Goal: Information Seeking & Learning: Check status

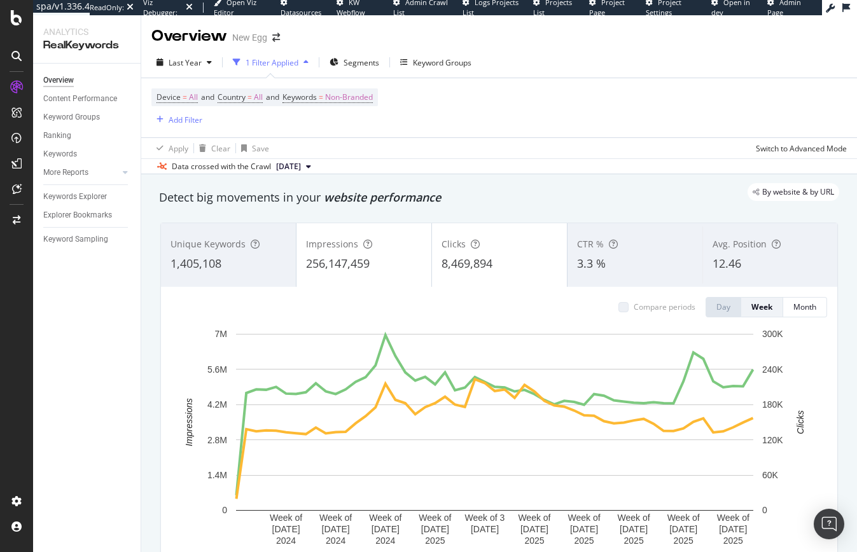
click at [469, 167] on div "Data crossed with the Crawl [DATE]" at bounding box center [498, 165] width 715 height 15
click at [92, 236] on div "Keyword Sampling" at bounding box center [75, 239] width 65 height 13
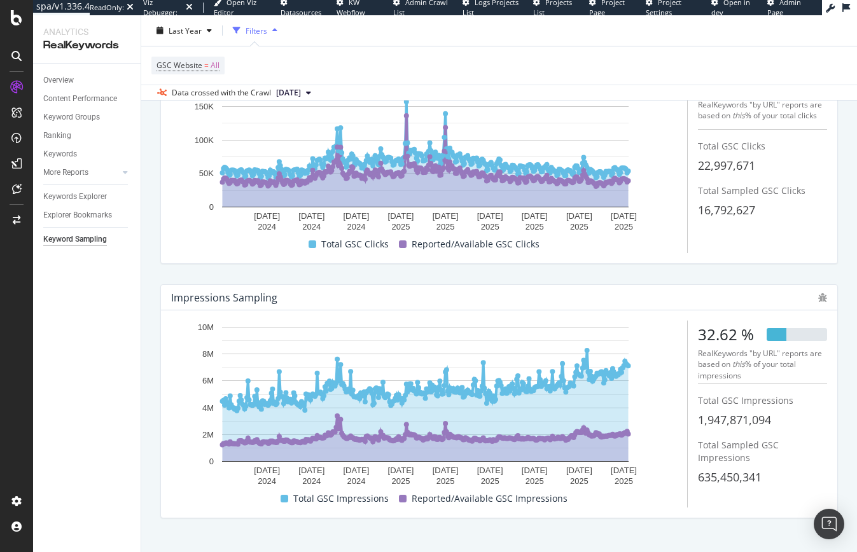
scroll to position [167, 0]
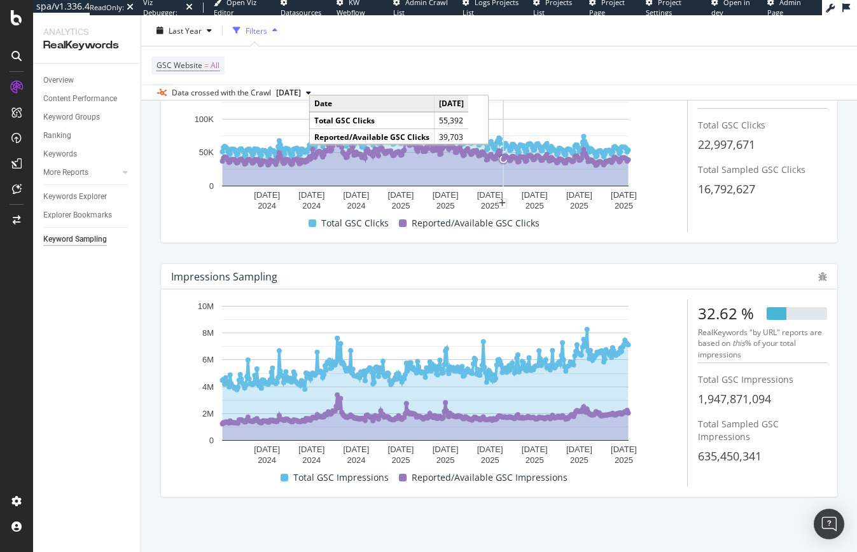
click at [117, 429] on div "Overview Content Performance Keyword Groups Ranking Keywords More Reports Count…" at bounding box center [86, 308] width 107 height 488
click at [66, 75] on div "Overview" at bounding box center [58, 80] width 31 height 13
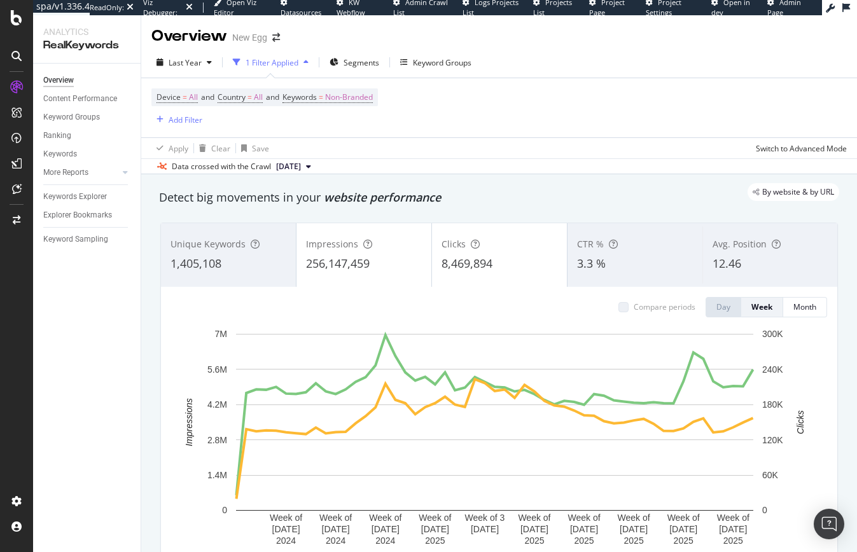
click at [134, 305] on div "Overview Content Performance Keyword Groups Ranking Keywords More Reports Count…" at bounding box center [86, 308] width 107 height 488
click at [58, 150] on div "Keywords" at bounding box center [60, 154] width 34 height 13
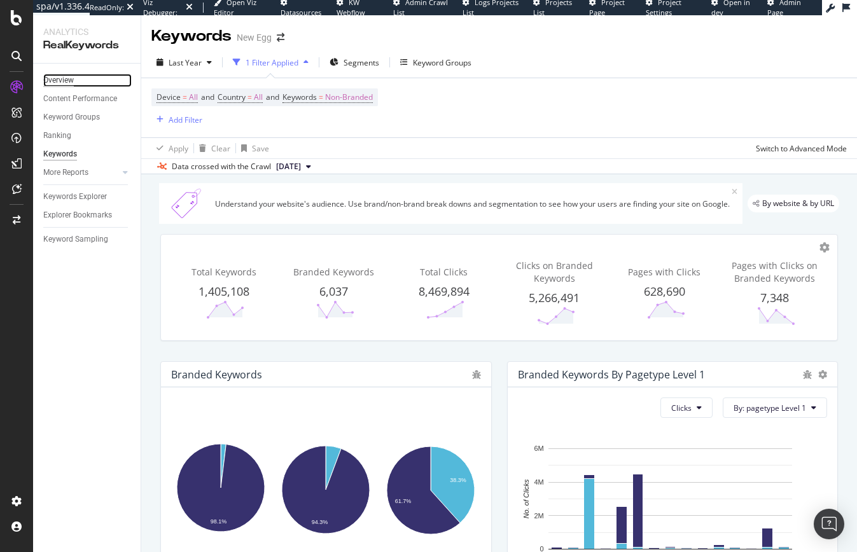
click at [64, 85] on div "Overview" at bounding box center [58, 80] width 31 height 13
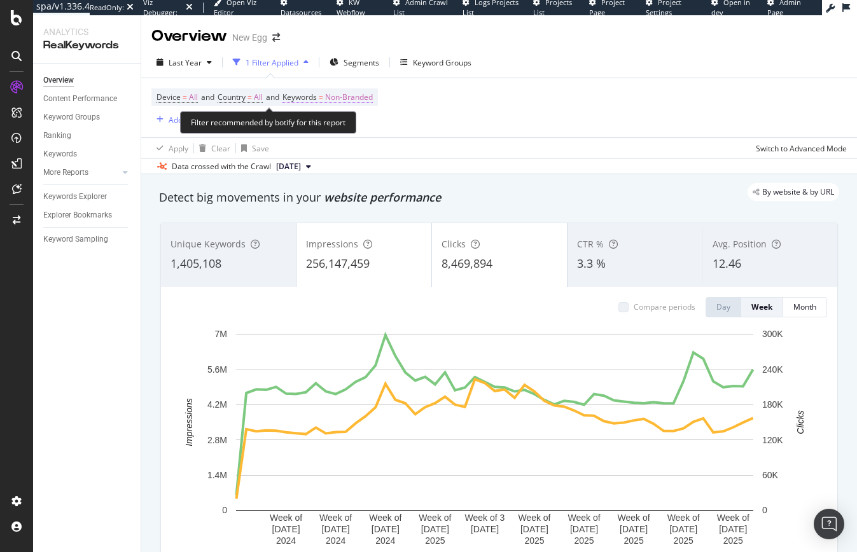
click at [346, 99] on span "Non-Branded" at bounding box center [349, 97] width 48 height 18
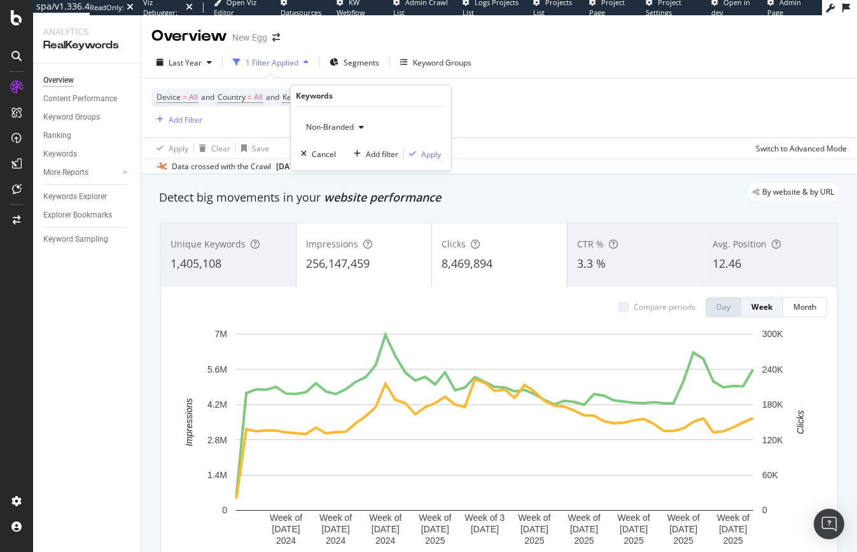
click at [354, 123] on div "button" at bounding box center [361, 127] width 15 height 8
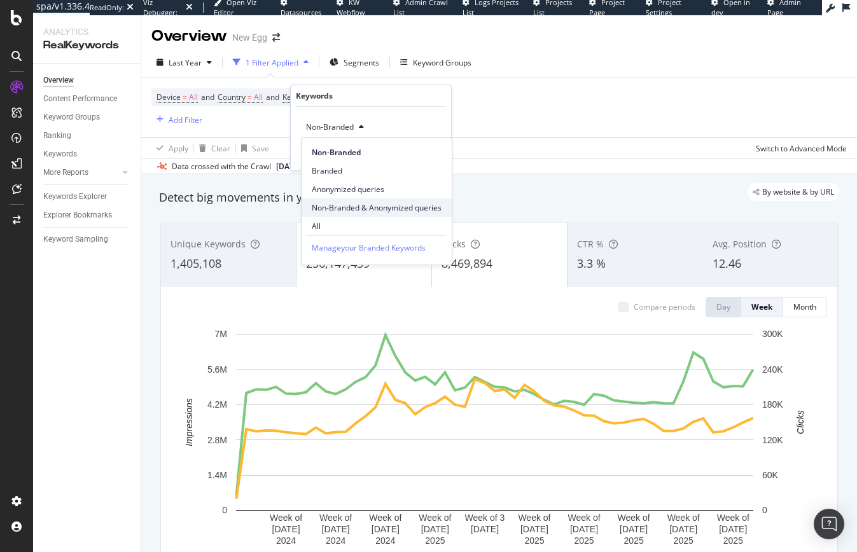
click at [348, 204] on span "Non-Branded & Anonymized queries" at bounding box center [377, 207] width 130 height 11
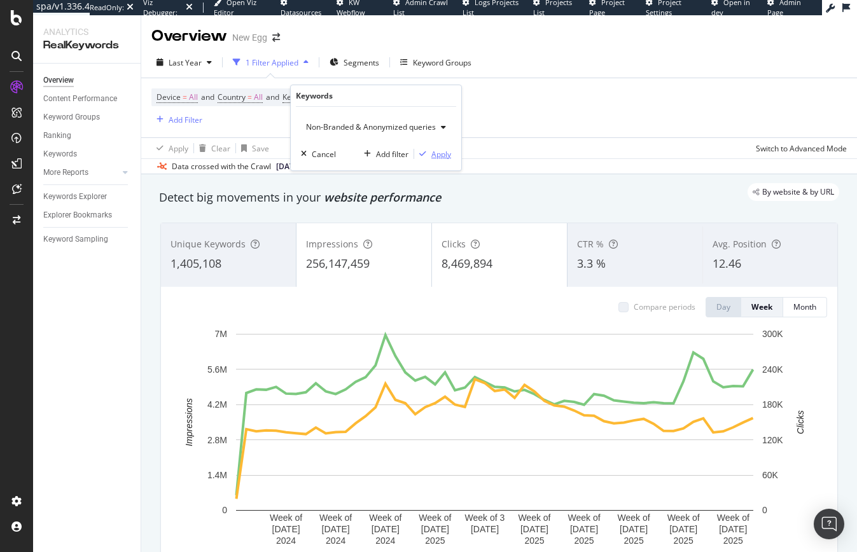
click at [443, 154] on div "Apply" at bounding box center [441, 154] width 20 height 11
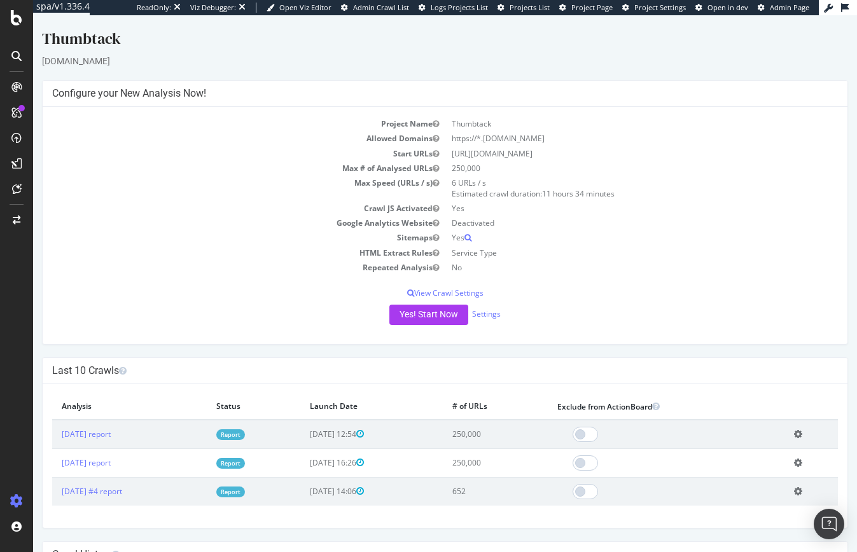
click at [270, 376] on h4 "Last 10 Crawls" at bounding box center [444, 370] width 785 height 13
click at [111, 438] on link "2025 Aug. 13th report" at bounding box center [86, 434] width 49 height 11
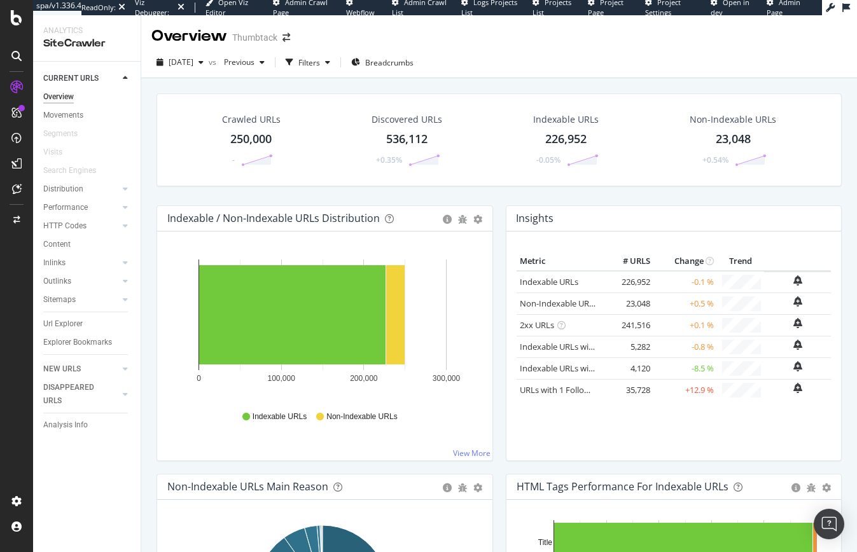
click at [149, 319] on div "Crawled URLs 250,000 - Discovered URLs 536,112 +0.35% Indexable URLs 226,952 -0…" at bounding box center [498, 346] width 715 height 537
